Goal: Find specific page/section: Find specific page/section

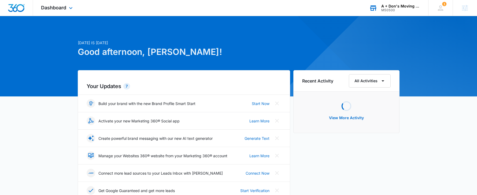
click at [397, 8] on div "M50500" at bounding box center [400, 10] width 39 height 4
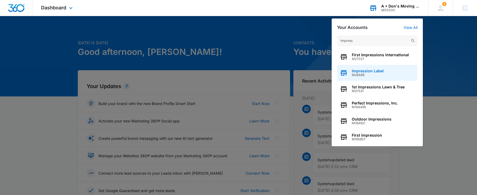
type input "impress"
click at [384, 75] on div "Impression Label M28489" at bounding box center [377, 73] width 80 height 16
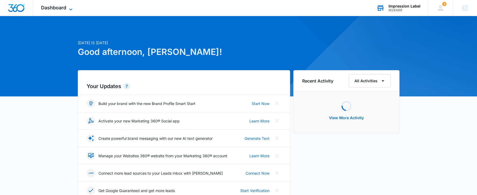
click at [63, 7] on span "Dashboard" at bounding box center [53, 8] width 25 height 6
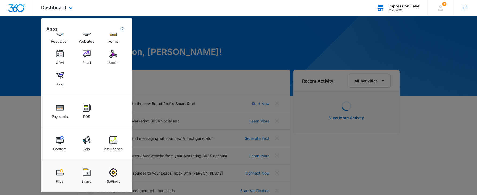
scroll to position [14, 0]
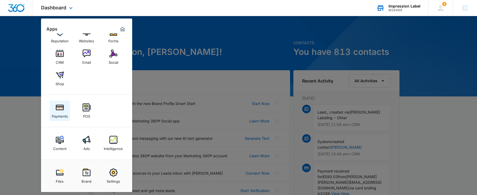
click at [55, 113] on div "Payments" at bounding box center [60, 115] width 16 height 7
